Goal: Check status: Check status

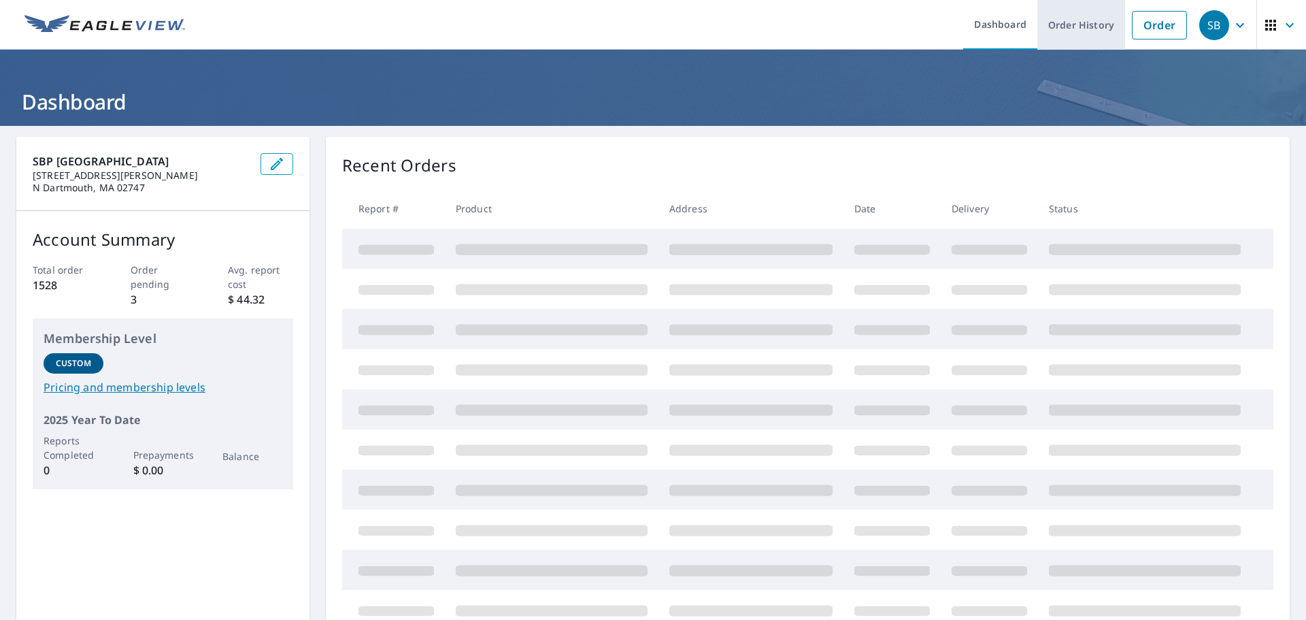
click at [1072, 24] on link "Order History" at bounding box center [1081, 25] width 88 height 50
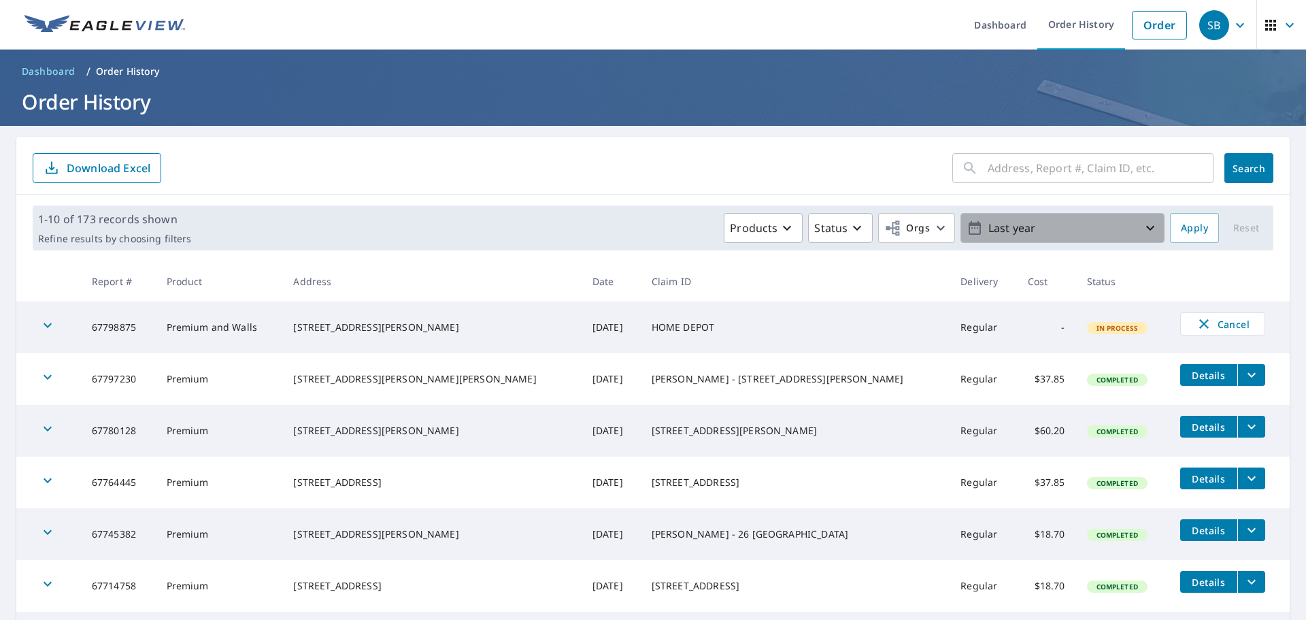
click at [983, 237] on p "Last year" at bounding box center [1062, 228] width 159 height 24
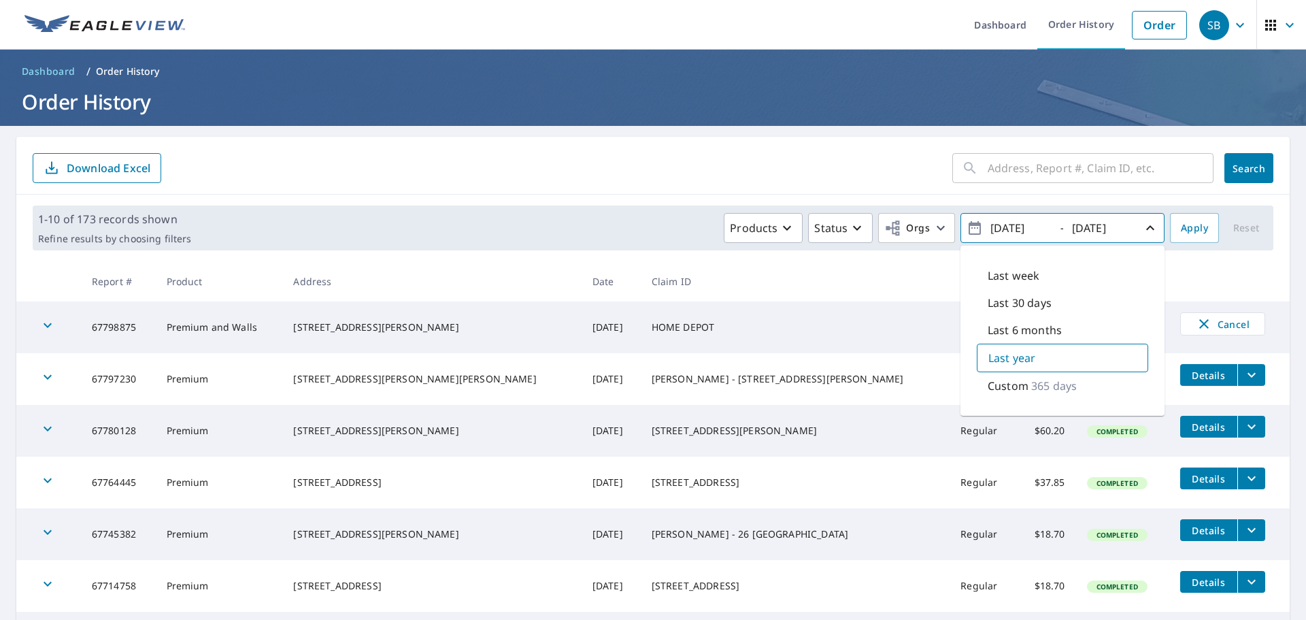
click at [1006, 333] on p "Last 6 months" at bounding box center [1024, 330] width 74 height 16
type input "[DATE]"
click at [822, 181] on form "​ Search Download Excel" at bounding box center [653, 168] width 1240 height 30
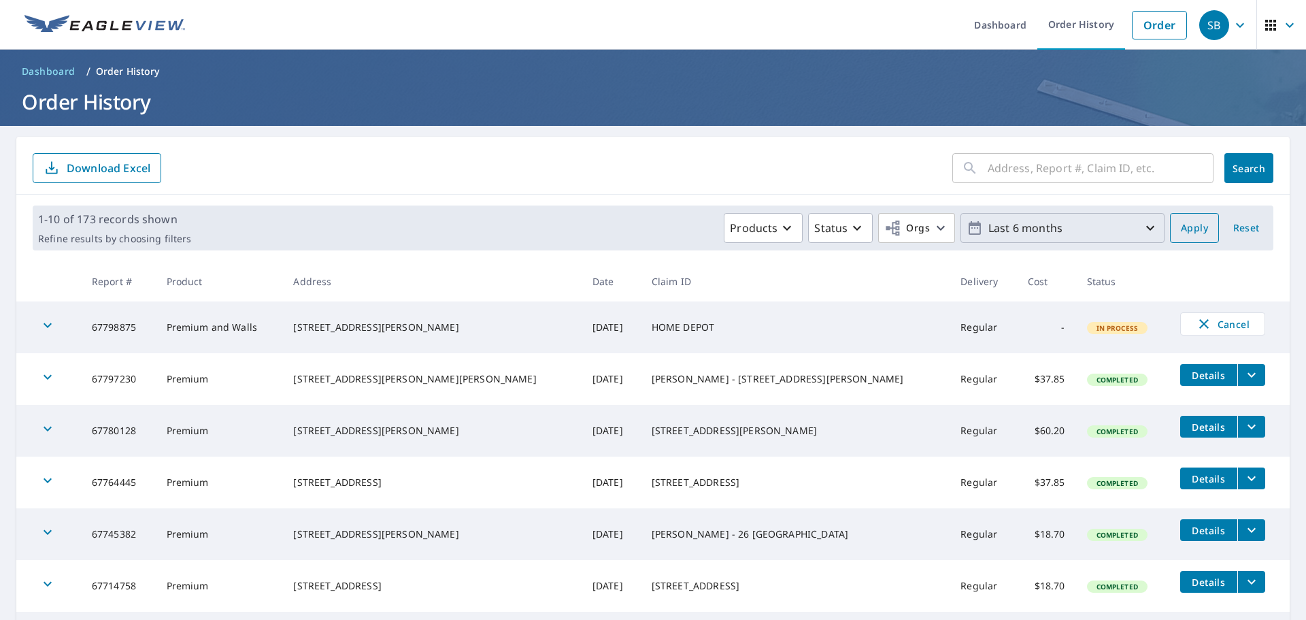
click at [1181, 229] on span "Apply" at bounding box center [1194, 228] width 27 height 17
click at [849, 226] on icon "button" at bounding box center [857, 228] width 16 height 16
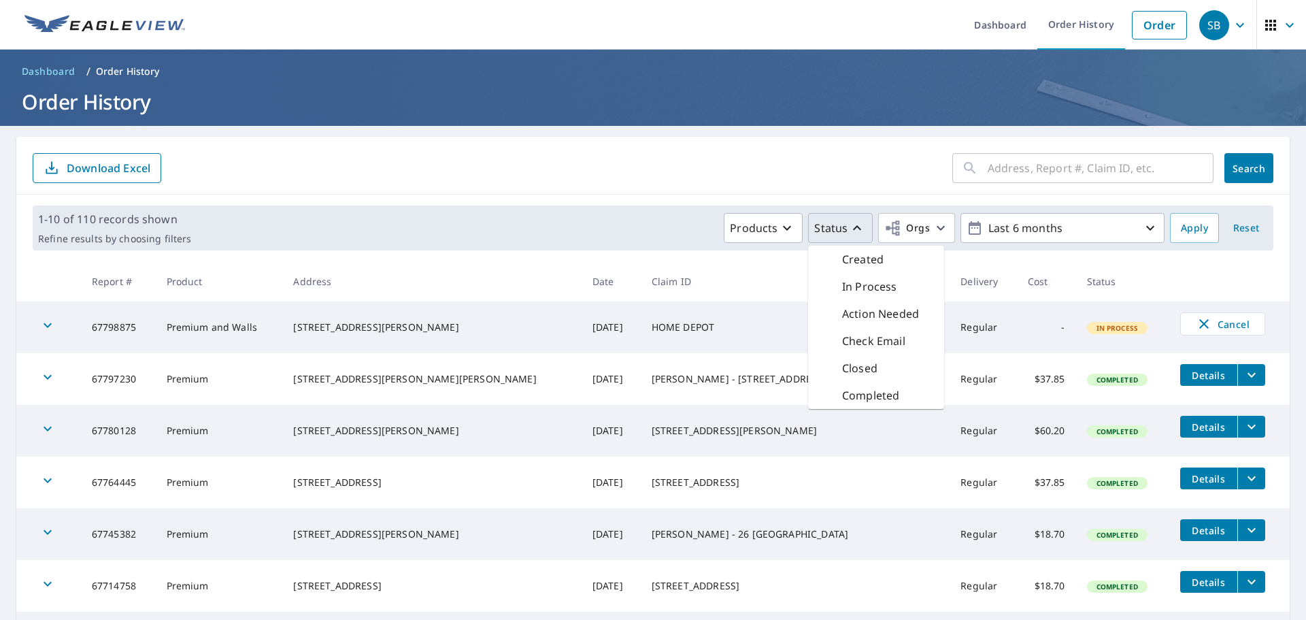
click at [863, 389] on p "Completed" at bounding box center [870, 395] width 57 height 16
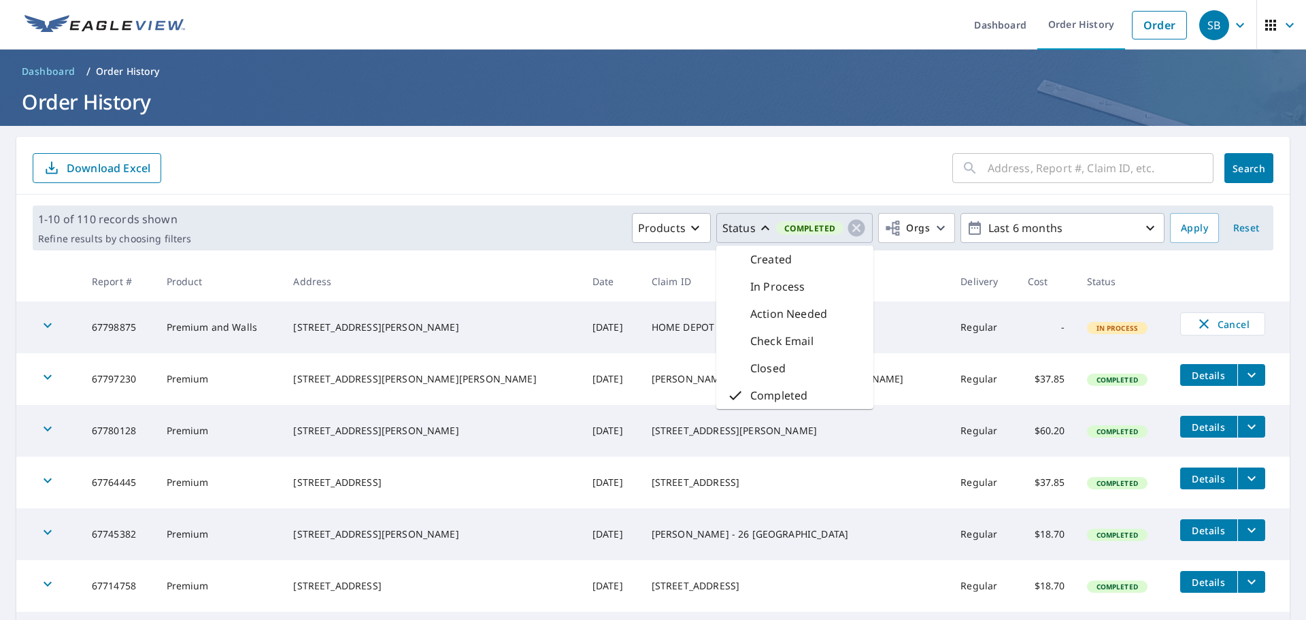
click at [692, 194] on div "​ Search Download Excel" at bounding box center [652, 166] width 1273 height 58
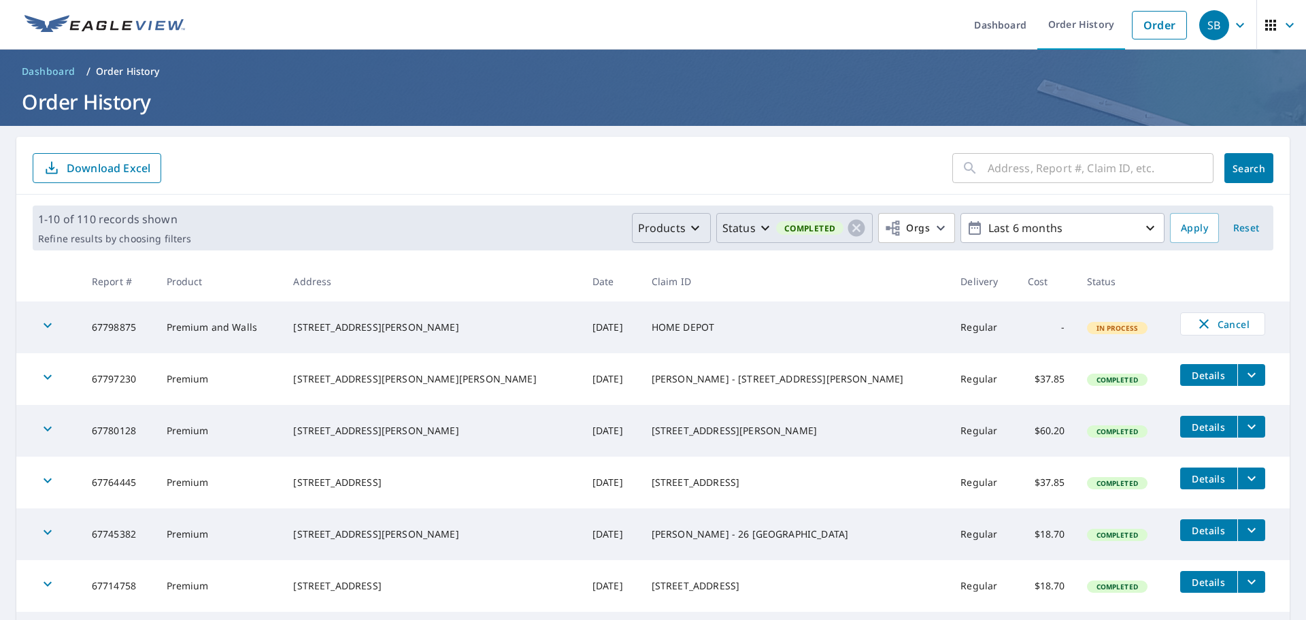
click at [687, 225] on icon "button" at bounding box center [695, 228] width 16 height 16
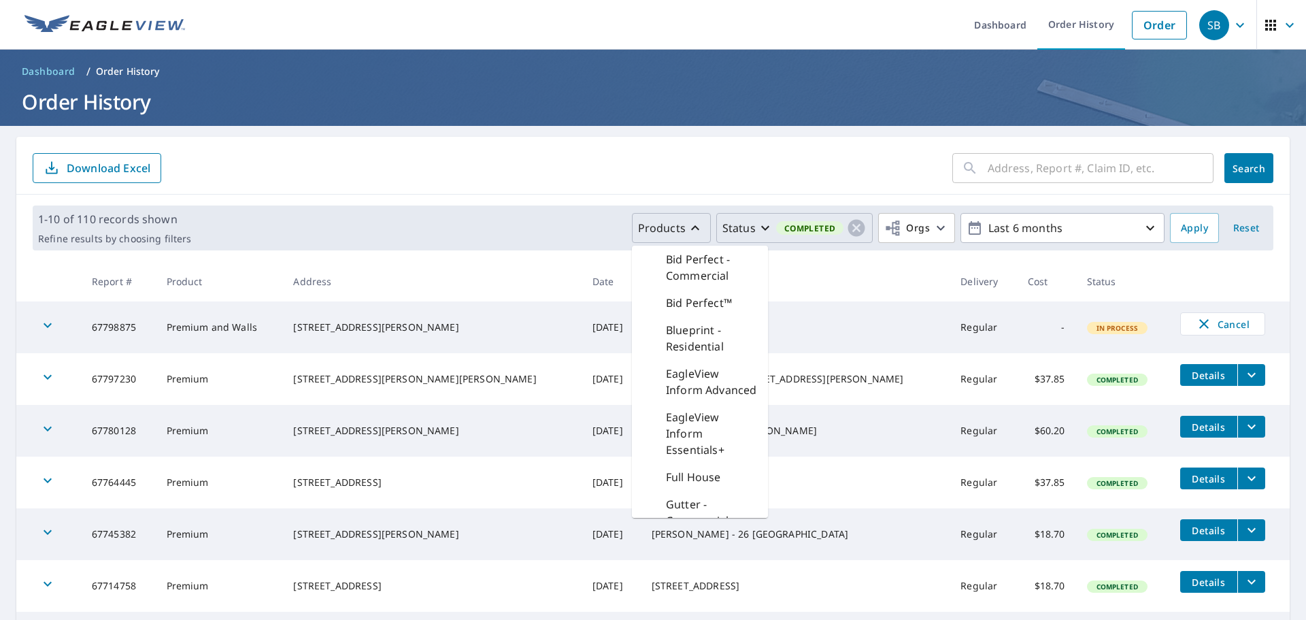
click at [1245, 252] on div "1-10 of 110 records shown Refine results by choosing filters Products Bid Perfe…" at bounding box center [652, 227] width 1273 height 67
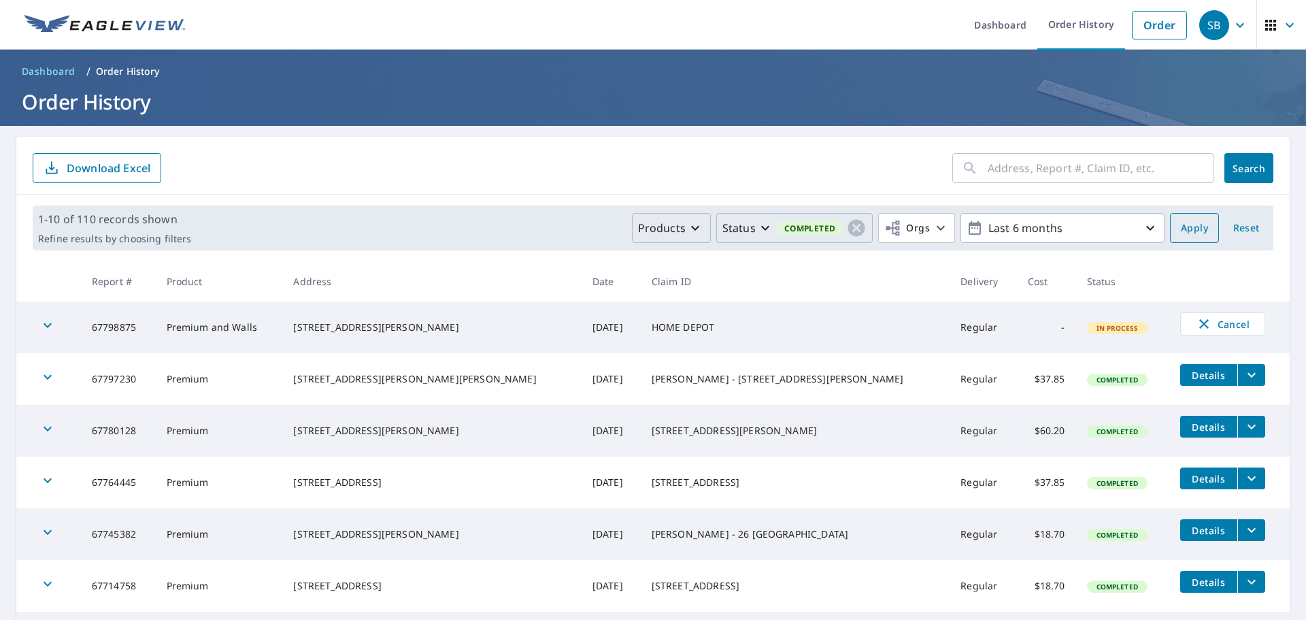
click at [1200, 229] on button "Apply" at bounding box center [1194, 228] width 49 height 30
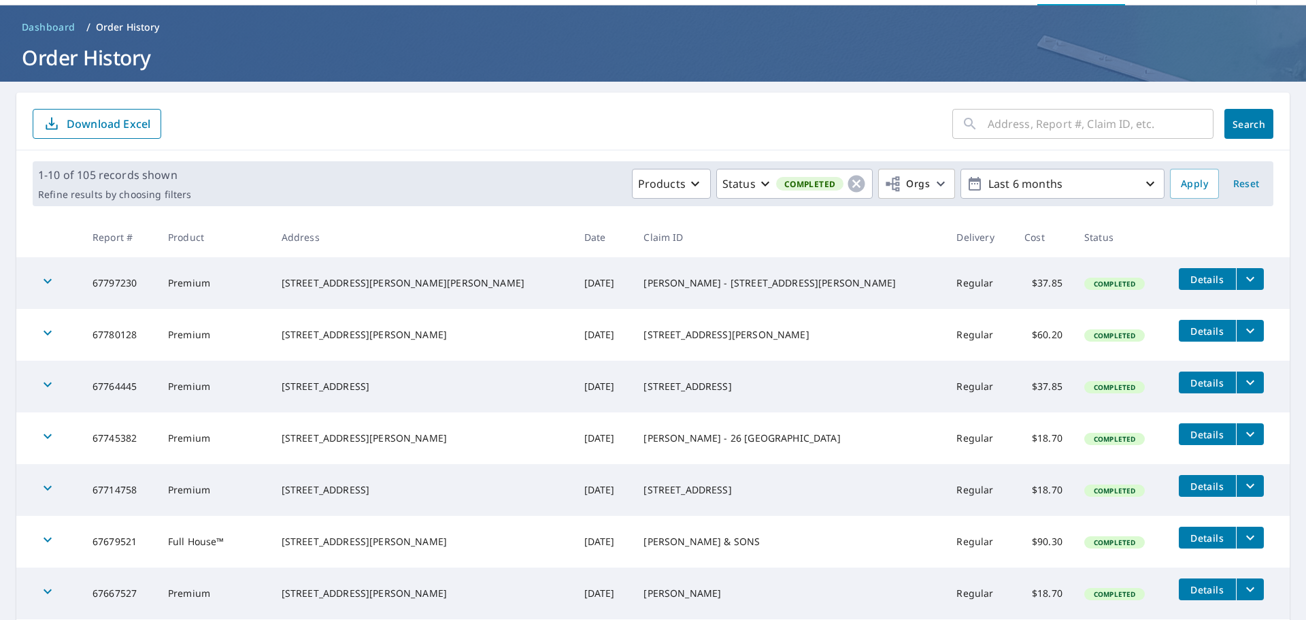
scroll to position [68, 0]
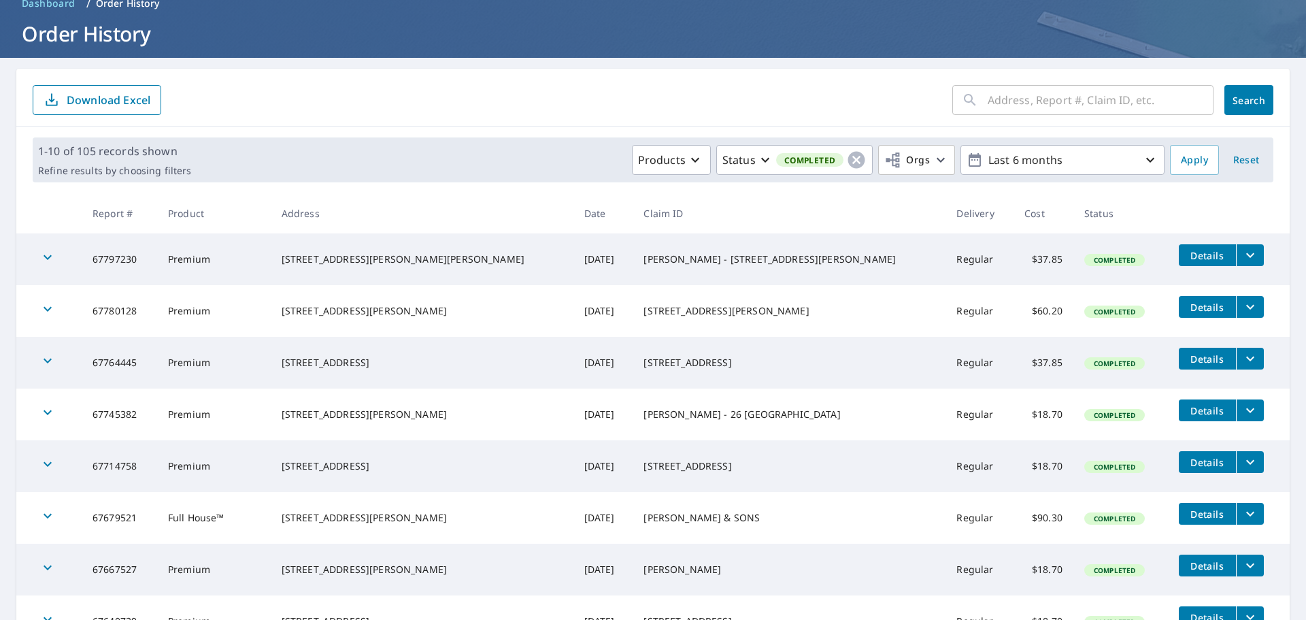
drag, startPoint x: 974, startPoint y: 104, endPoint x: 998, endPoint y: 96, distance: 25.8
click at [998, 96] on input "text" at bounding box center [1100, 100] width 226 height 38
paste input "67476774"
type input "67476774"
click at [1236, 95] on span "Search" at bounding box center [1248, 100] width 27 height 13
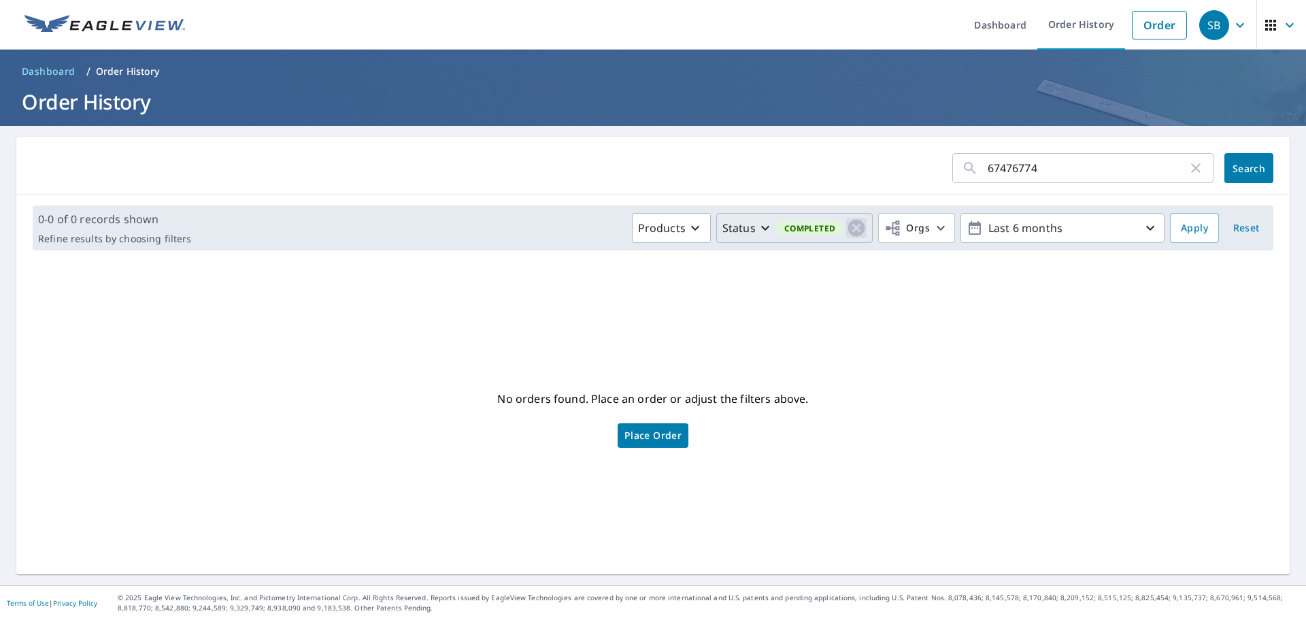
click at [848, 222] on icon "button" at bounding box center [856, 228] width 17 height 17
click at [1244, 174] on span "Search" at bounding box center [1248, 168] width 27 height 13
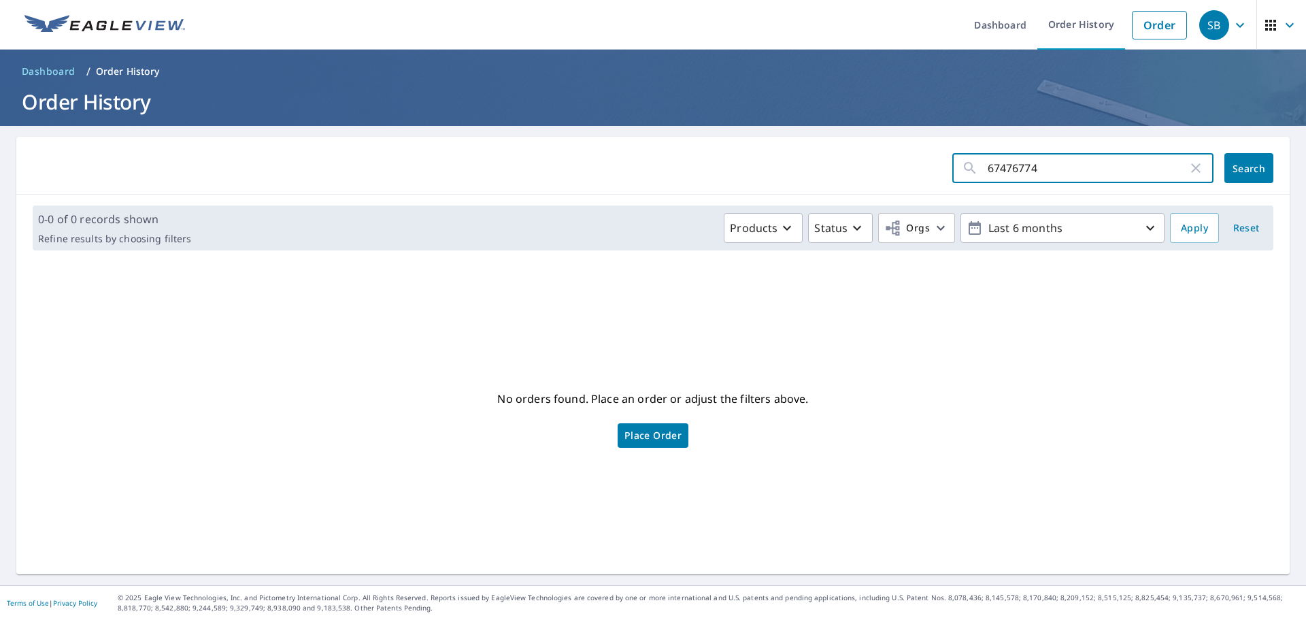
click at [1043, 175] on input "67476774" at bounding box center [1087, 168] width 200 height 38
click at [1190, 168] on icon "button" at bounding box center [1195, 168] width 16 height 16
paste input "[STREET_ADDRESS]"
type input "[STREET_ADDRESS]"
click at [1236, 171] on span "Search" at bounding box center [1248, 168] width 27 height 13
